Goal: Use online tool/utility: Utilize a website feature to perform a specific function

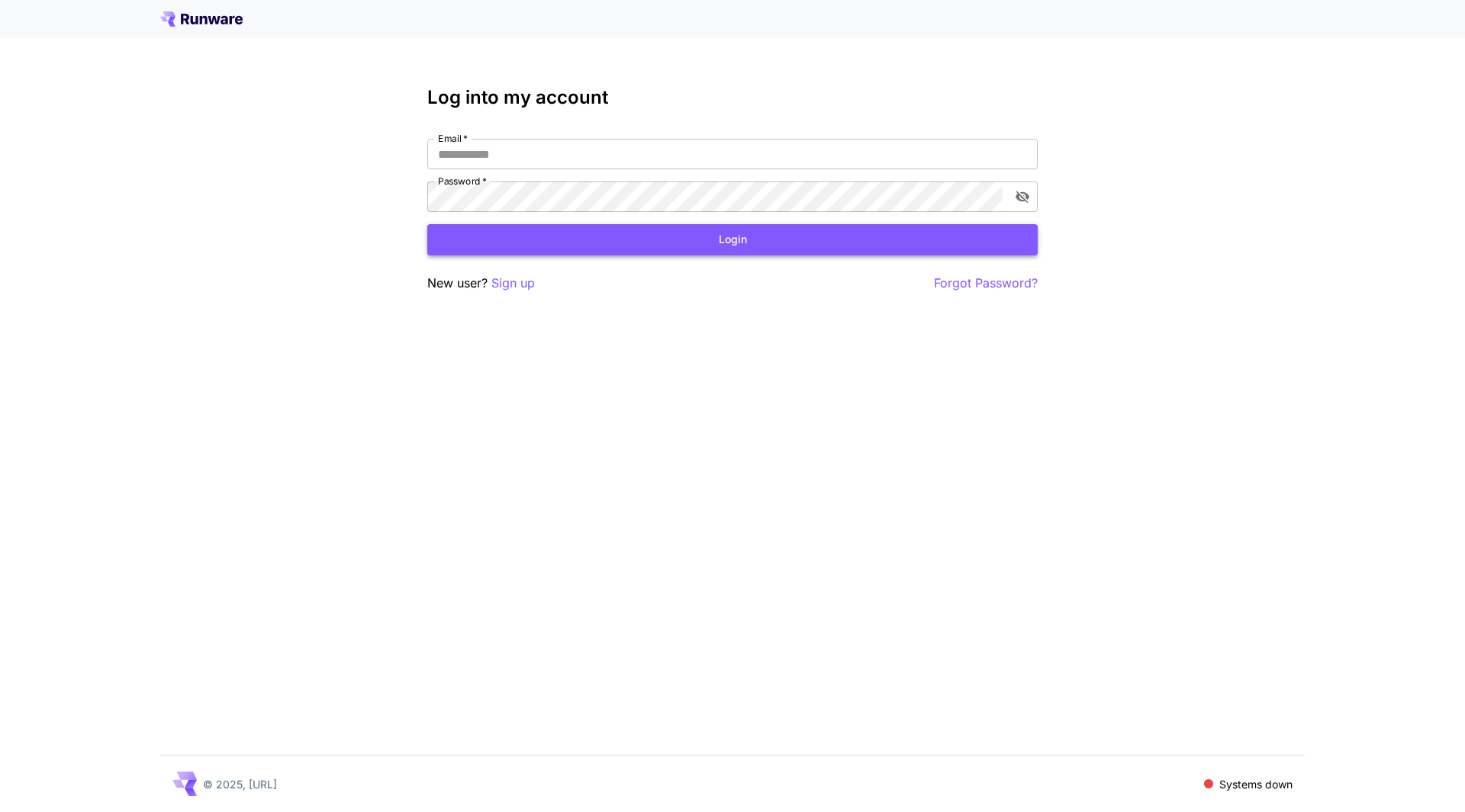
type input "**********"
click at [735, 244] on button "Login" at bounding box center [732, 239] width 610 height 31
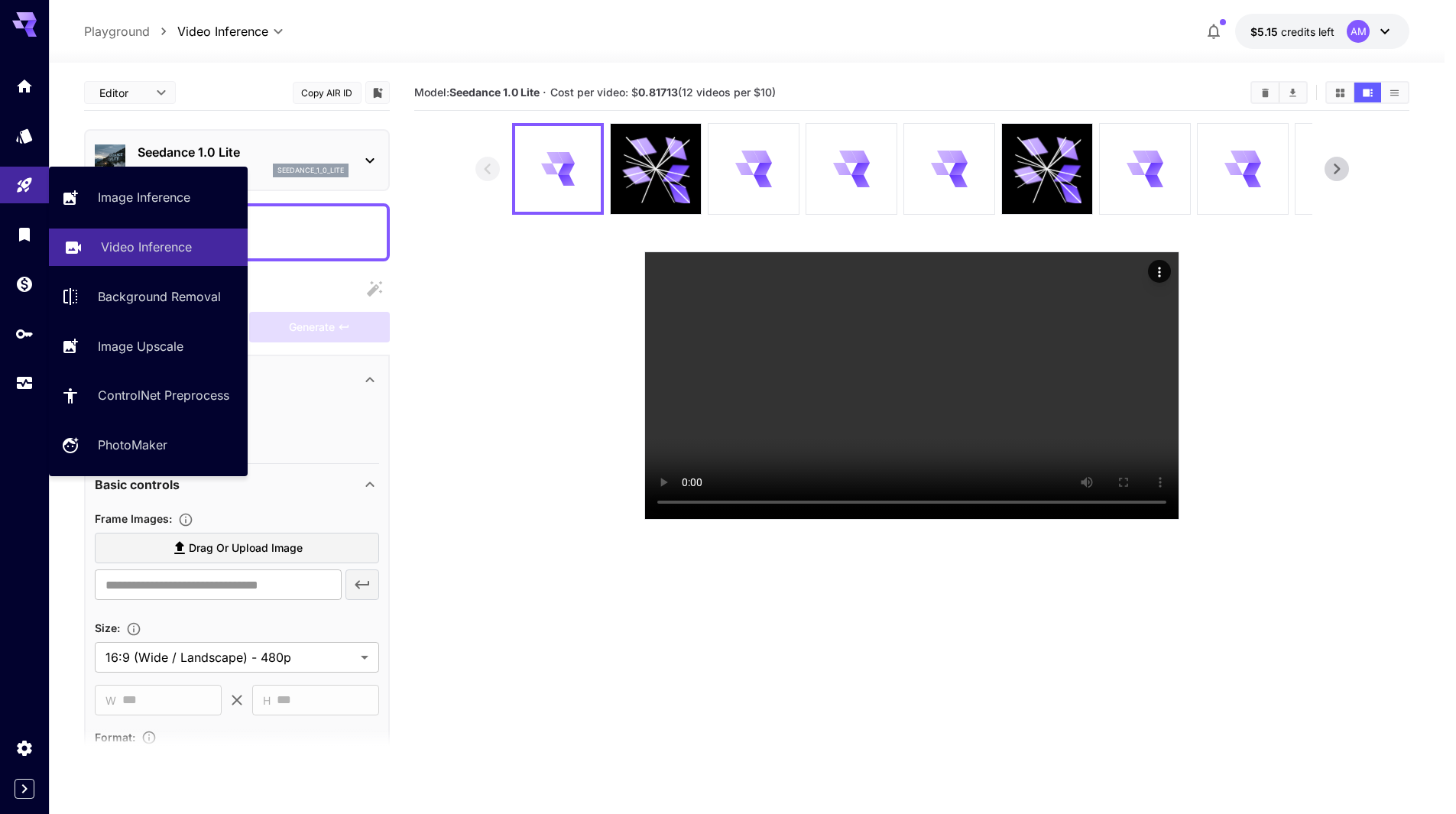
click at [153, 229] on link "Video Inference" at bounding box center [148, 248] width 199 height 38
